Goal: Information Seeking & Learning: Check status

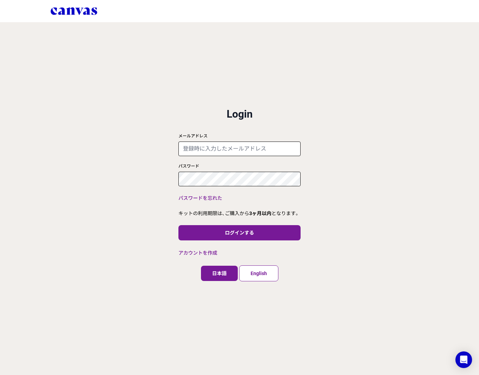
click at [218, 157] on form "メールアドレス パスワード" at bounding box center [239, 158] width 122 height 55
click at [218, 152] on input "メールアドレス" at bounding box center [239, 149] width 122 height 15
paste input "[EMAIL_ADDRESS][DOMAIN_NAME]"
type input "[EMAIL_ADDRESS][DOMAIN_NAME]"
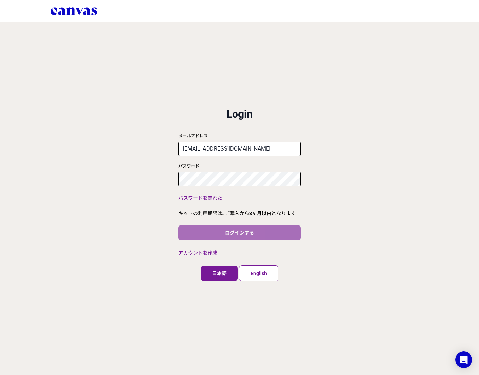
click at [264, 237] on button "ログインする" at bounding box center [239, 232] width 122 height 15
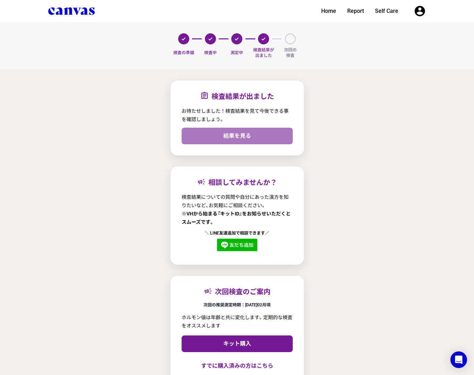
click at [254, 134] on link "結果を見る" at bounding box center [236, 136] width 111 height 17
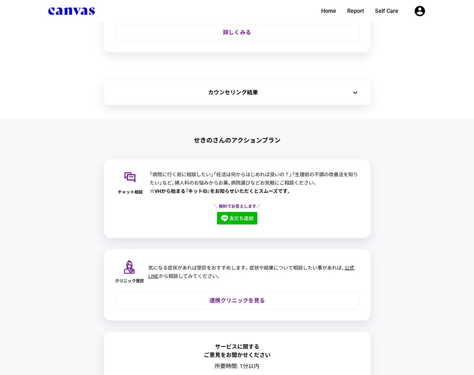
scroll to position [278, 0]
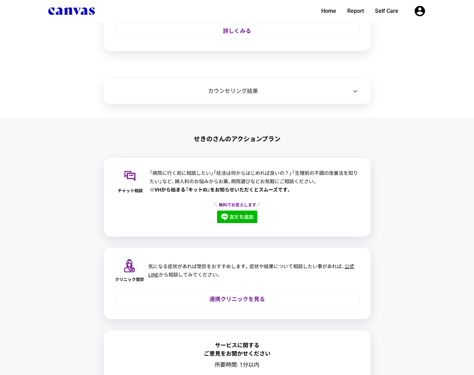
click at [354, 94] on icon "expand_more" at bounding box center [355, 91] width 8 height 8
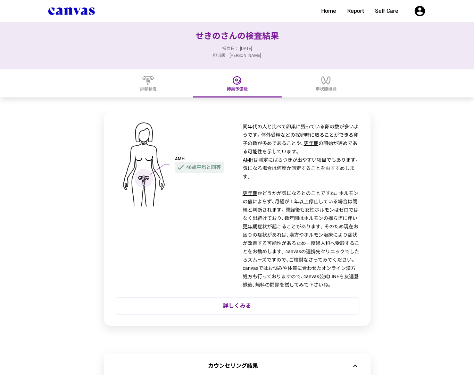
scroll to position [0, 0]
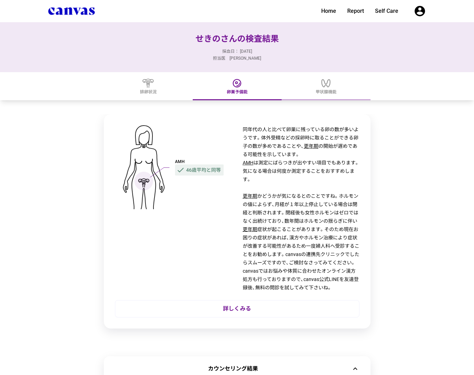
drag, startPoint x: 329, startPoint y: 90, endPoint x: 330, endPoint y: 96, distance: 6.9
click at [329, 92] on span "甲状腺機能" at bounding box center [325, 92] width 21 height 6
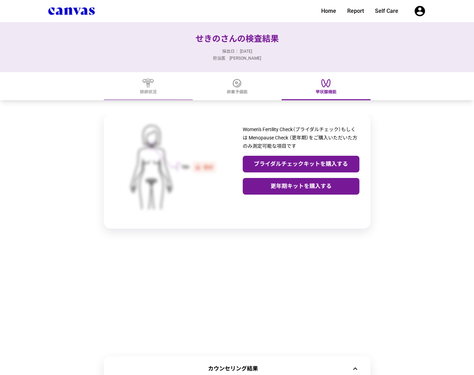
click at [155, 87] on icon at bounding box center [148, 83] width 16 height 11
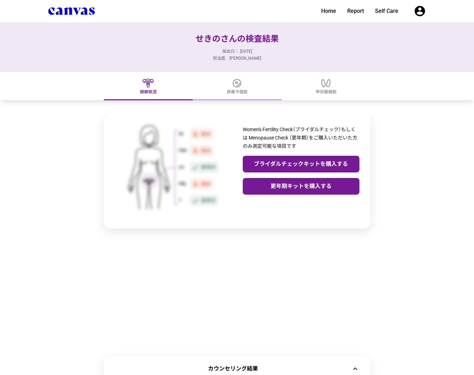
click at [241, 86] on icon at bounding box center [237, 83] width 16 height 11
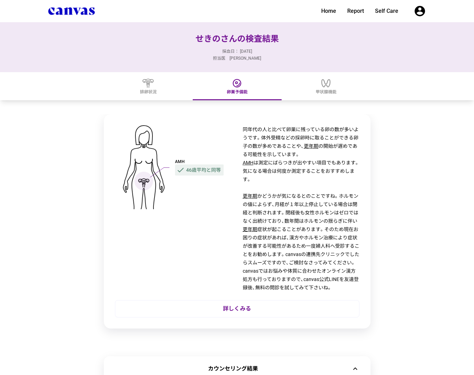
scroll to position [35, 0]
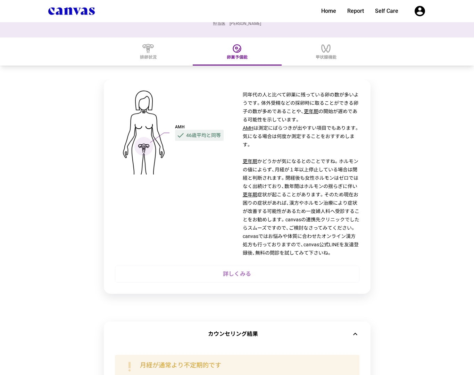
click at [247, 274] on link "詳しくみる" at bounding box center [237, 273] width 244 height 17
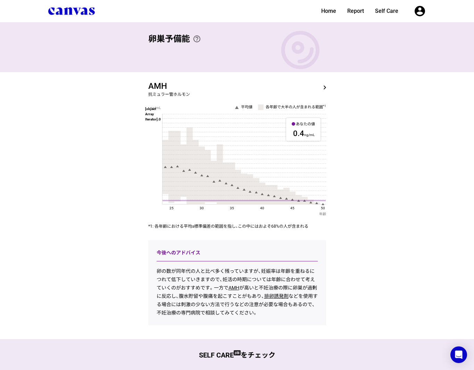
click at [145, 83] on div "AMH 抗ミュラー管ホルモン navigate_next 平均値 各年齢で大半の人が含まれる範囲 *1 [object Array Iterator].0 n…" at bounding box center [237, 150] width 200 height 157
click at [315, 84] on link "navigate_next" at bounding box center [324, 90] width 19 height 14
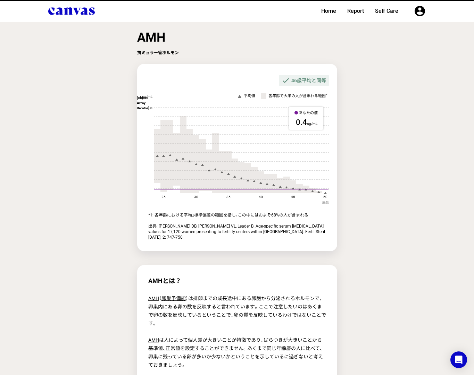
click at [156, 84] on div "check 46歳平均と同等" at bounding box center [237, 80] width 178 height 11
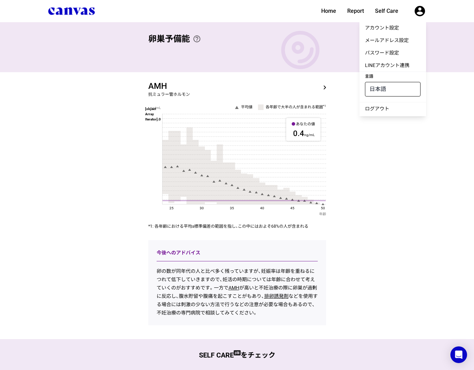
click at [397, 198] on div "卵巣予備能 help_outline 卵巣予備能を検査してわかること 卵巣予備能は、卵子の残り数と質を含めた、妊娠に向けた卵巣の能力を表します。卵子の数はAM…" at bounding box center [237, 227] width 474 height 410
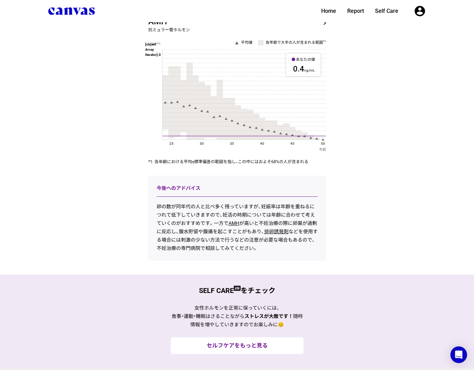
scroll to position [27, 0]
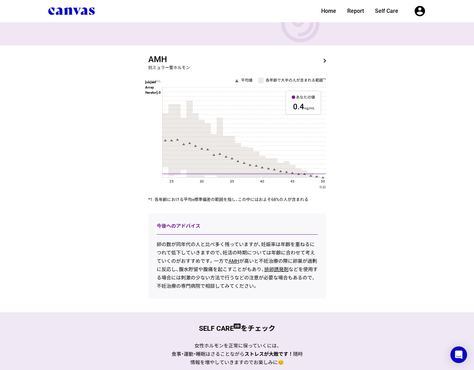
click at [325, 58] on link "navigate_next" at bounding box center [324, 64] width 19 height 14
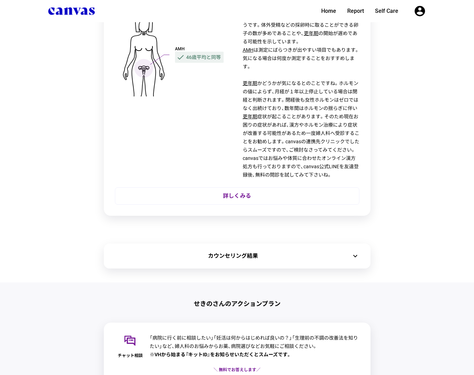
scroll to position [243, 0]
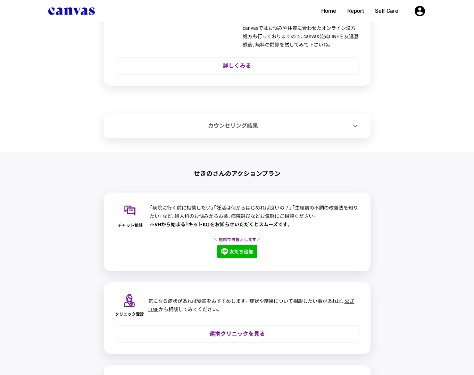
click at [345, 127] on div "カウンセリング結果" at bounding box center [233, 126] width 236 height 8
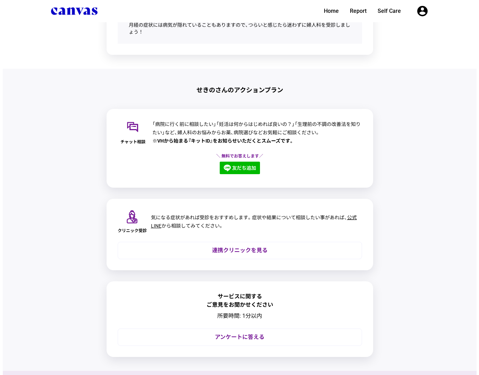
scroll to position [555, 0]
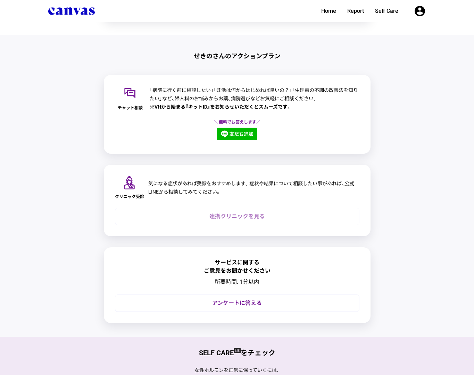
click at [303, 218] on div "連携クリニックを見る" at bounding box center [237, 216] width 244 height 17
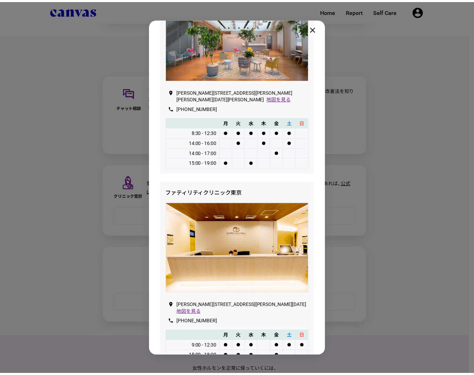
scroll to position [711, 0]
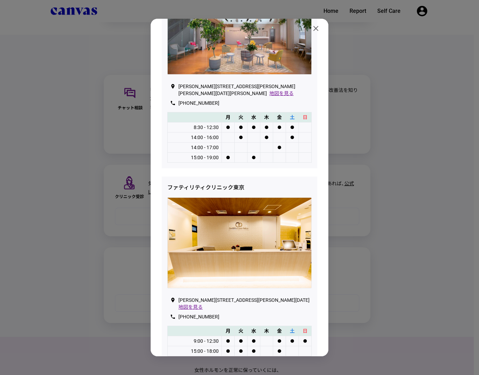
click at [320, 25] on icon at bounding box center [316, 28] width 8 height 8
